Goal: Transaction & Acquisition: Purchase product/service

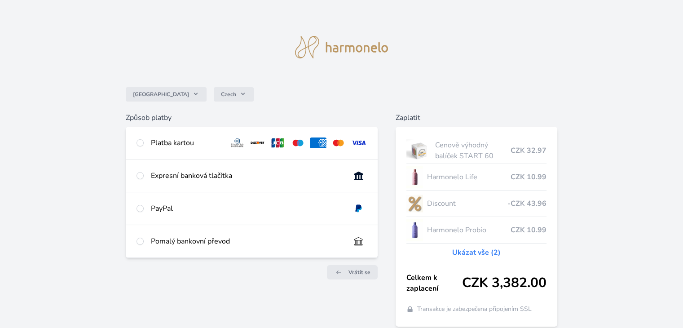
click at [181, 243] on div "Pomalý bankovní převod" at bounding box center [247, 241] width 192 height 11
radio input "true"
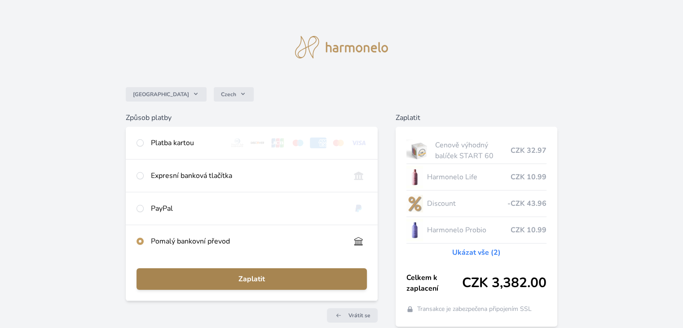
click at [243, 275] on span "Zaplatit" at bounding box center [252, 279] width 216 height 11
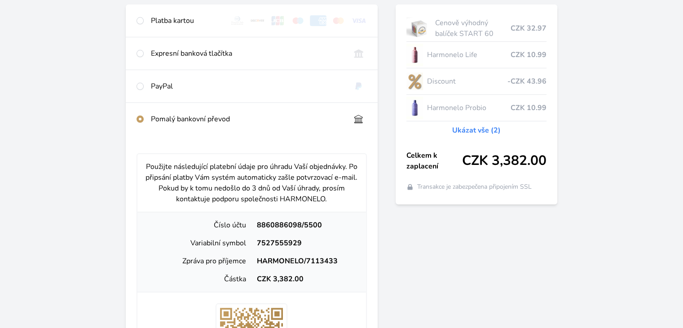
scroll to position [131, 0]
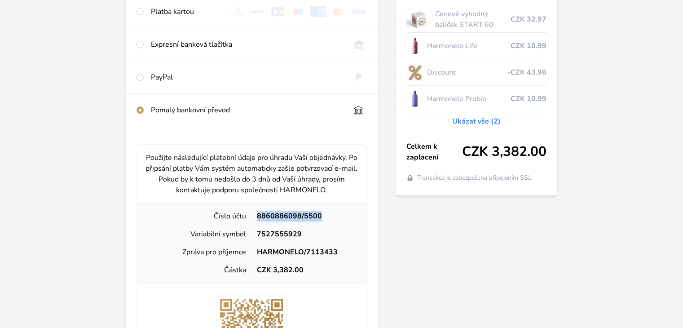
drag, startPoint x: 257, startPoint y: 213, endPoint x: 340, endPoint y: 218, distance: 83.7
click at [340, 218] on div "8860886098/5500" at bounding box center [305, 216] width 107 height 11
copy div "8860886098/5500"
drag, startPoint x: 255, startPoint y: 230, endPoint x: 316, endPoint y: 233, distance: 61.1
click at [316, 233] on div "7527555929" at bounding box center [305, 234] width 107 height 11
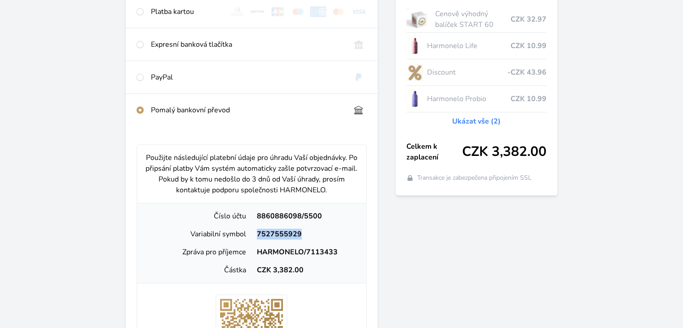
copy div "7527555929"
drag, startPoint x: 255, startPoint y: 245, endPoint x: 363, endPoint y: 247, distance: 108.3
click at [373, 247] on div "Použijte následující platební údaje pro úhradu Vaší objednávky. Po připsání pla…" at bounding box center [252, 310] width 252 height 368
copy div "HARMONELO/7113433"
